Goal: Check status: Check status

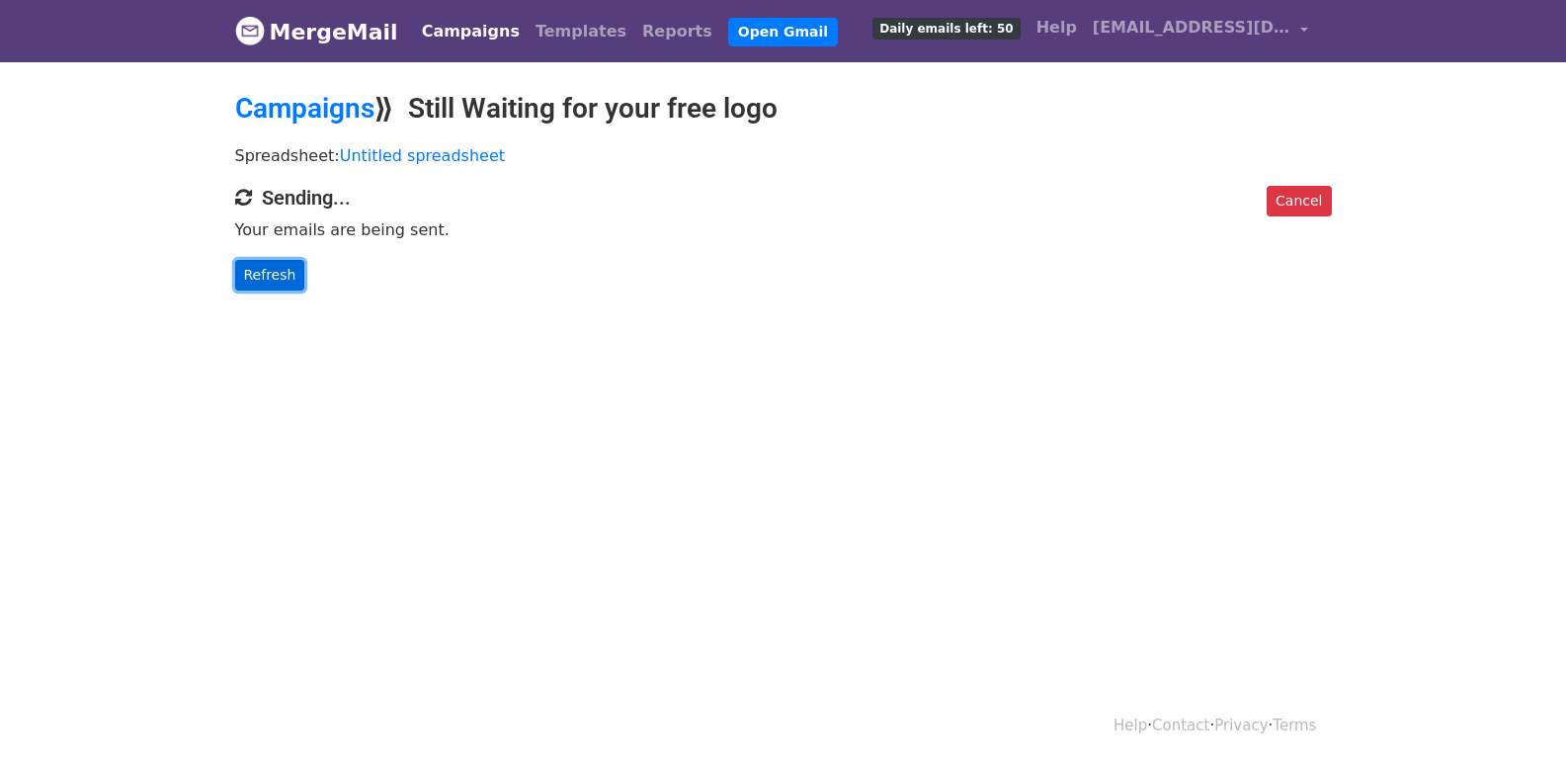
click at [265, 278] on link "Refresh" at bounding box center [270, 275] width 70 height 31
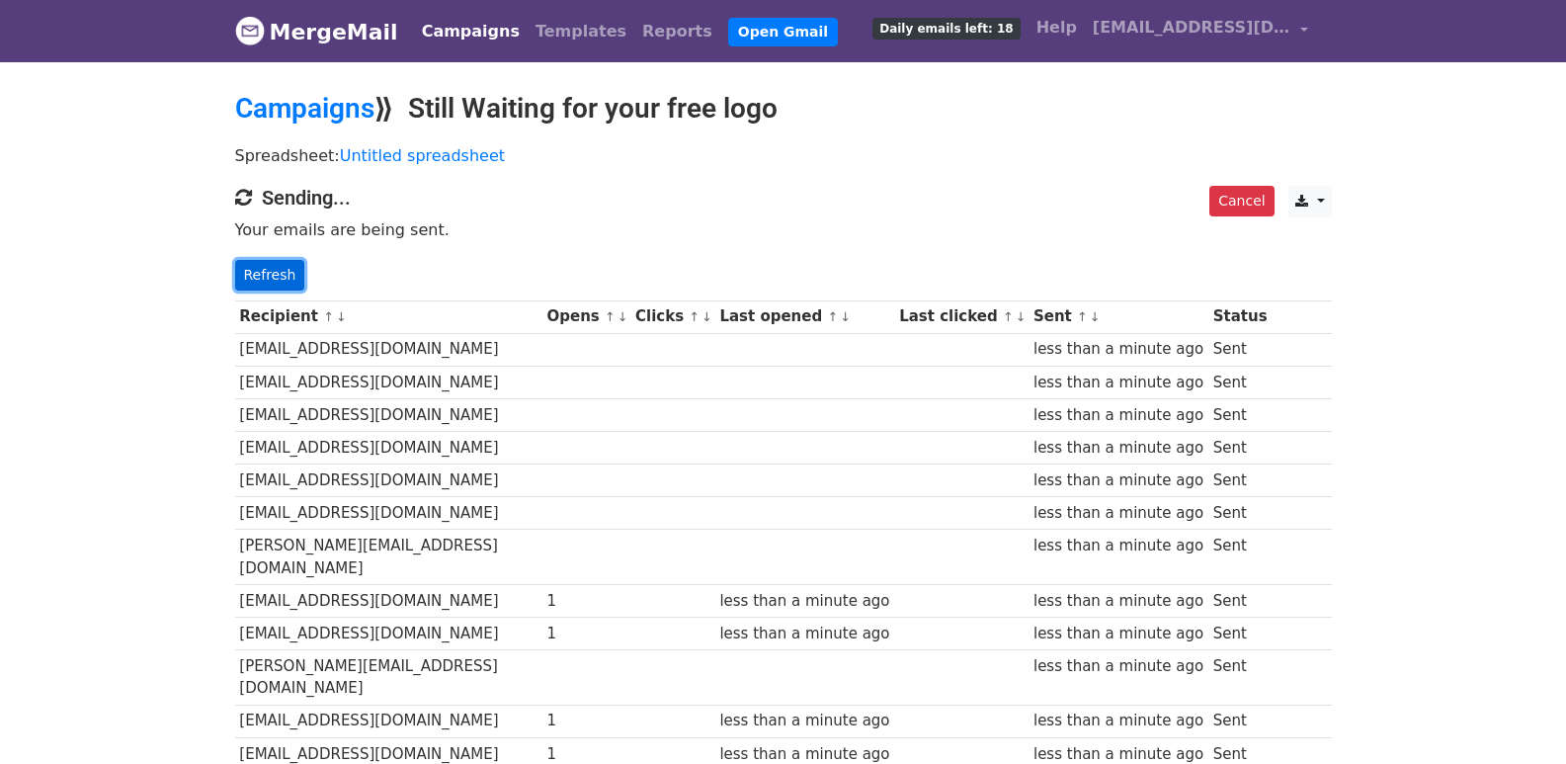
click at [265, 271] on link "Refresh" at bounding box center [270, 275] width 70 height 31
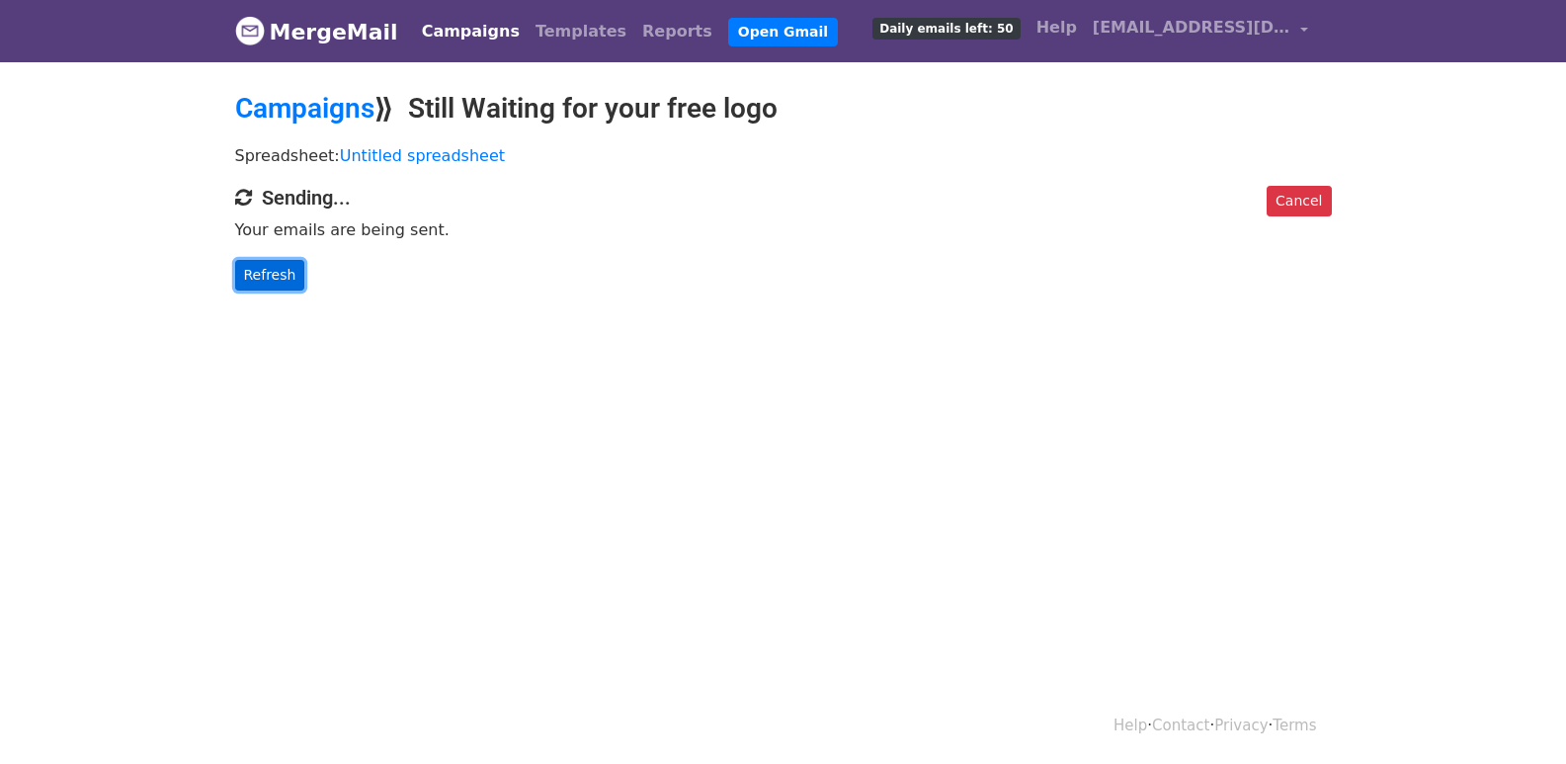
click at [289, 274] on link "Refresh" at bounding box center [270, 275] width 70 height 31
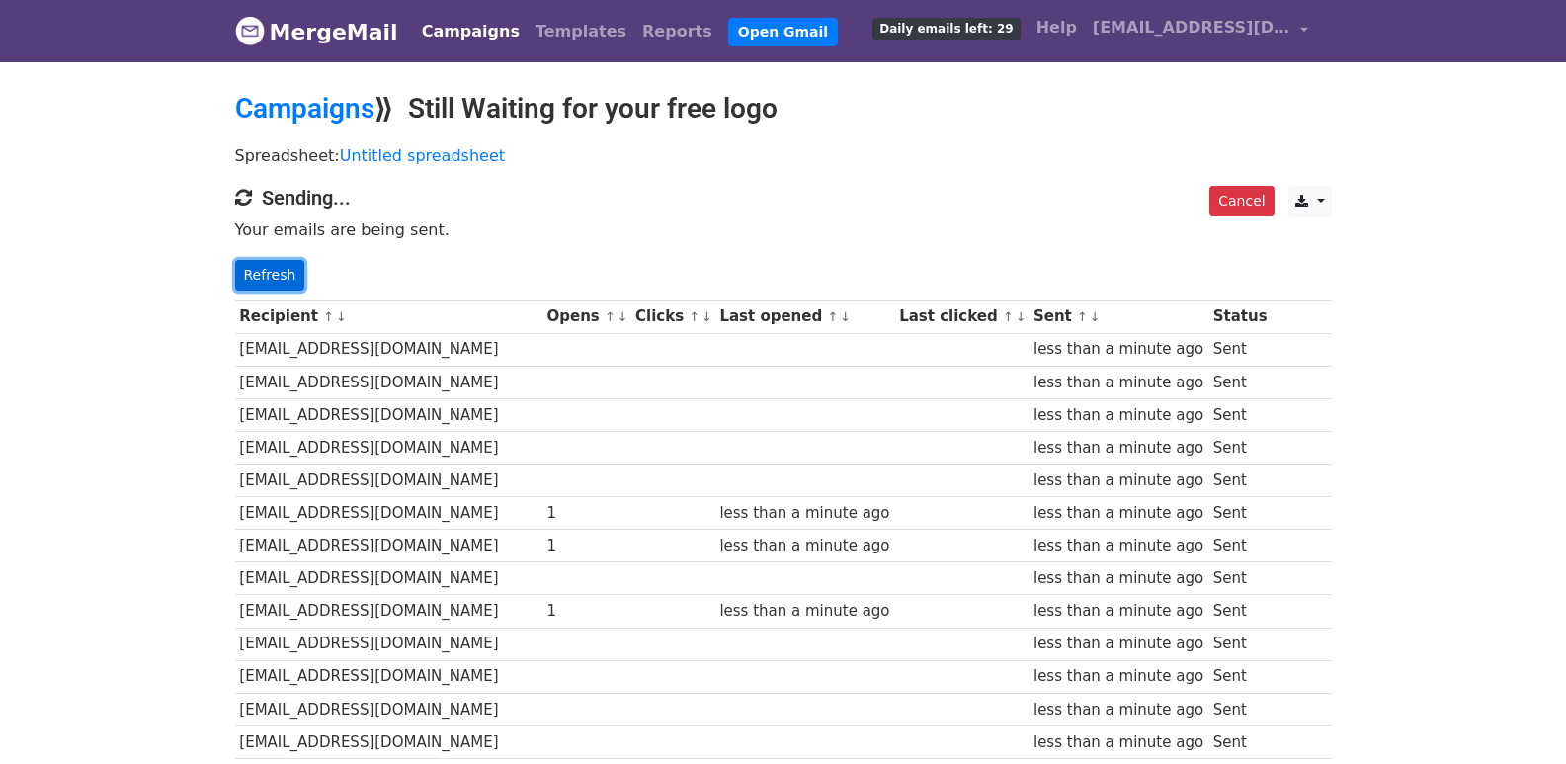
click at [252, 265] on link "Refresh" at bounding box center [270, 275] width 70 height 31
click at [270, 272] on link "Refresh" at bounding box center [270, 275] width 70 height 31
